Goal: Task Accomplishment & Management: Complete application form

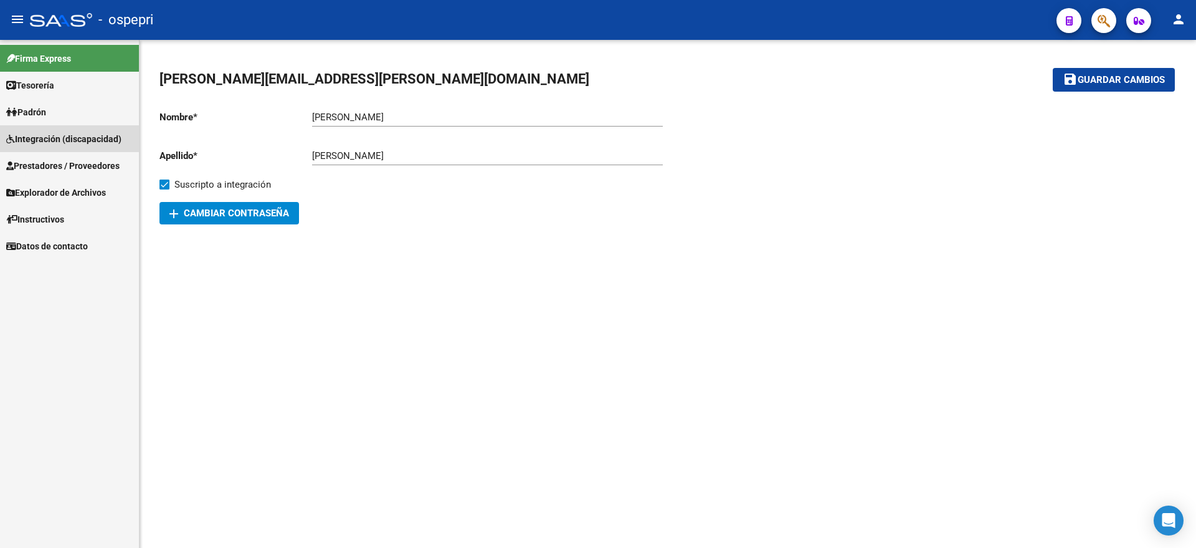
click at [56, 139] on span "Integración (discapacidad)" at bounding box center [63, 139] width 115 height 14
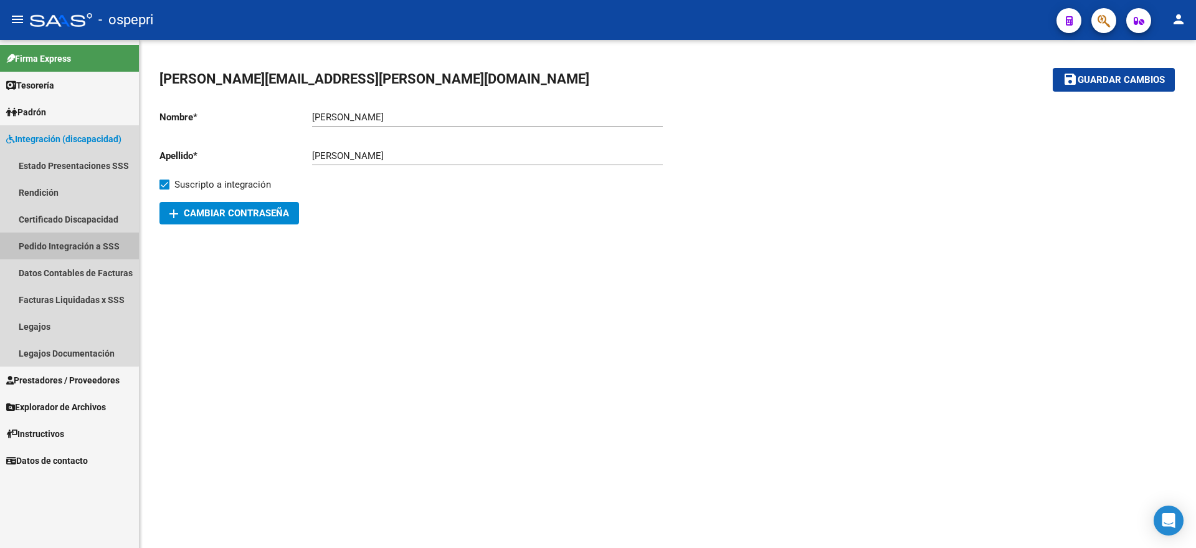
click at [52, 246] on link "Pedido Integración a SSS" at bounding box center [69, 245] width 139 height 27
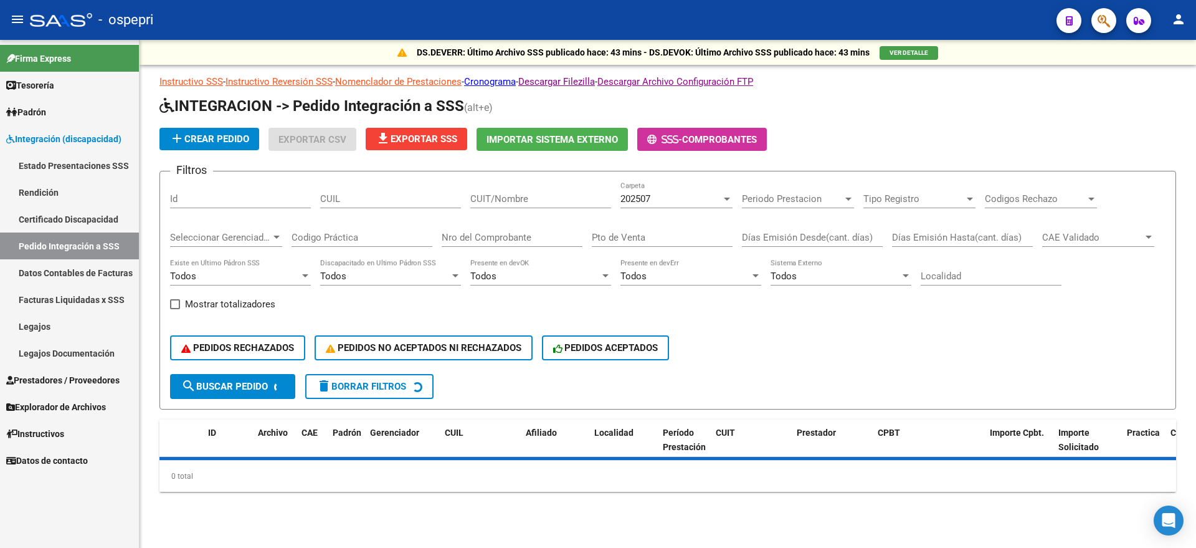
click at [474, 221] on div "Nro del Comprobante" at bounding box center [512, 233] width 141 height 27
click at [475, 227] on div "Nro del Comprobante" at bounding box center [512, 233] width 141 height 27
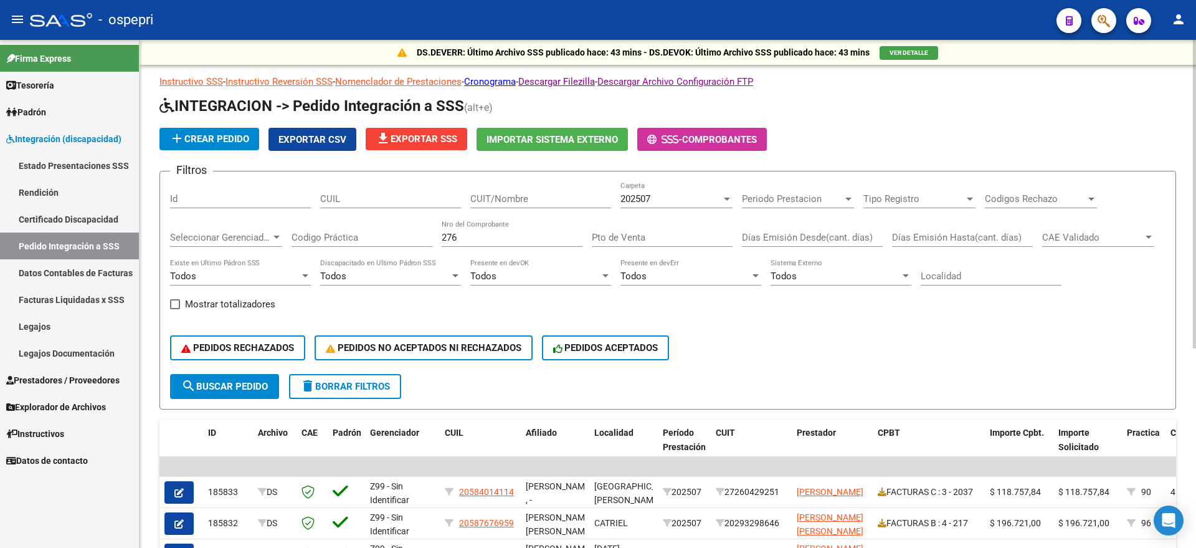
click at [509, 237] on input "276" at bounding box center [512, 237] width 141 height 11
type input "273"
click at [646, 192] on div "202507 Carpeta" at bounding box center [677, 194] width 112 height 27
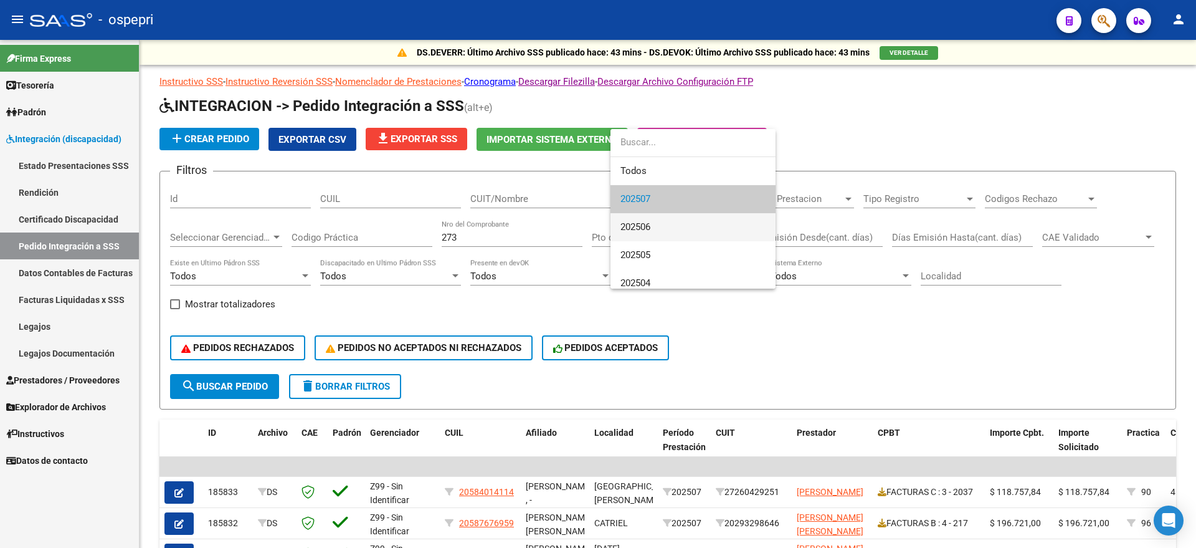
click at [654, 229] on span "202506" at bounding box center [693, 227] width 145 height 28
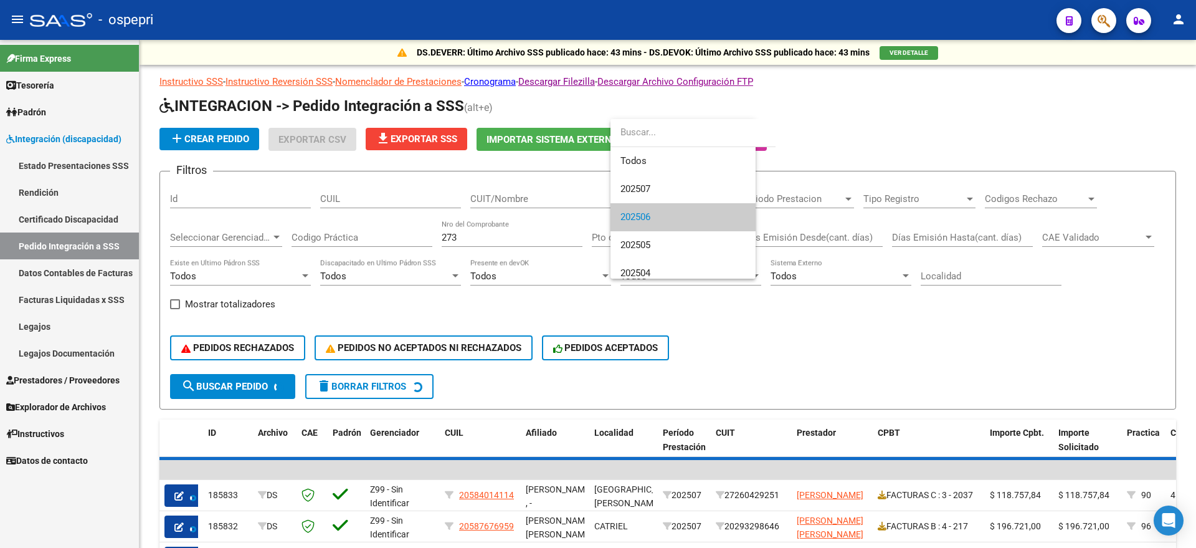
scroll to position [19, 0]
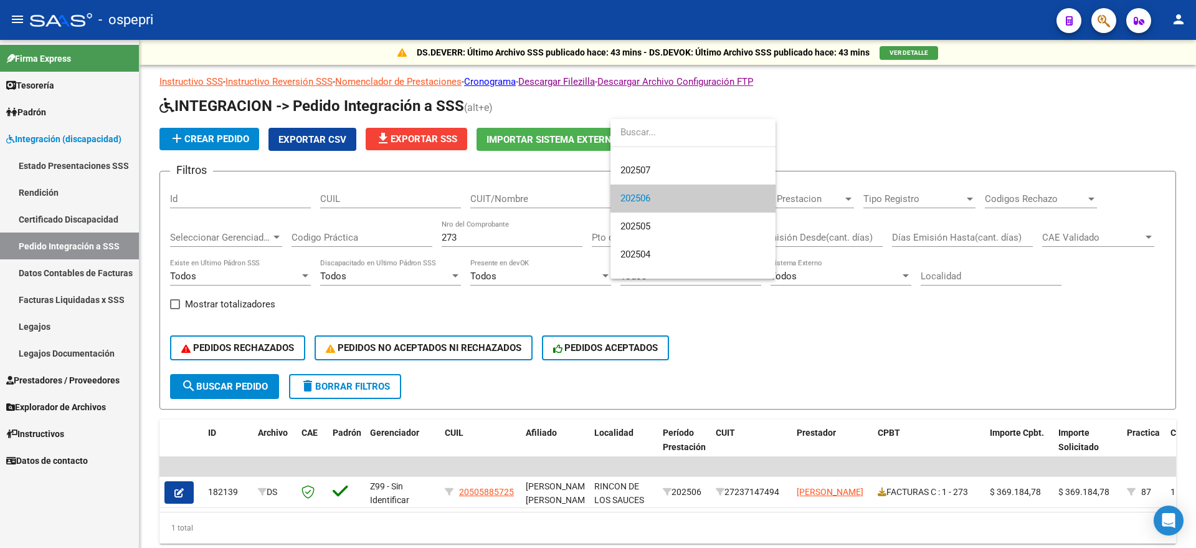
click at [702, 318] on div at bounding box center [598, 274] width 1196 height 548
